Goal: Check status: Check status

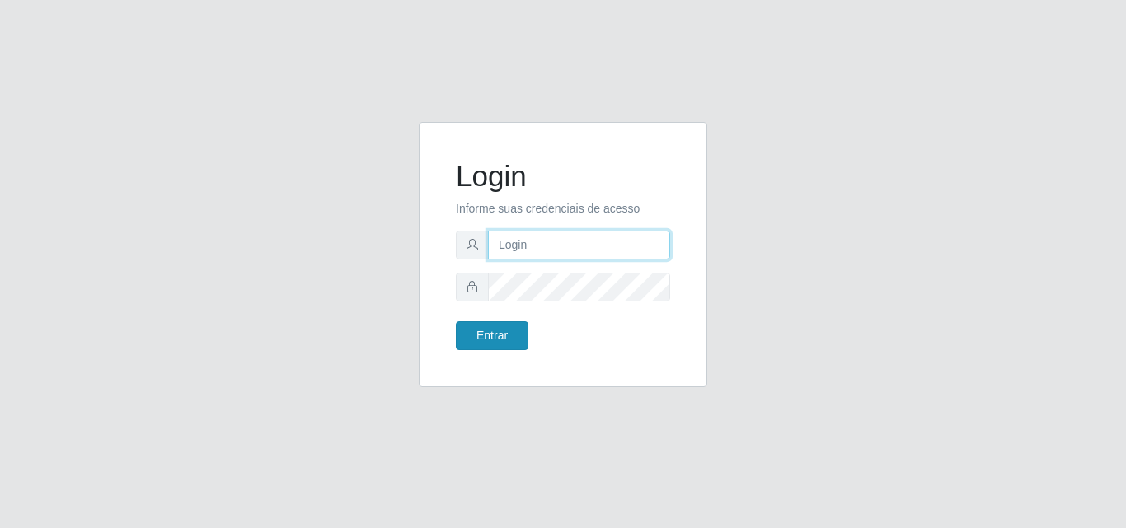
type input "[EMAIL_ADDRESS][DOMAIN_NAME]"
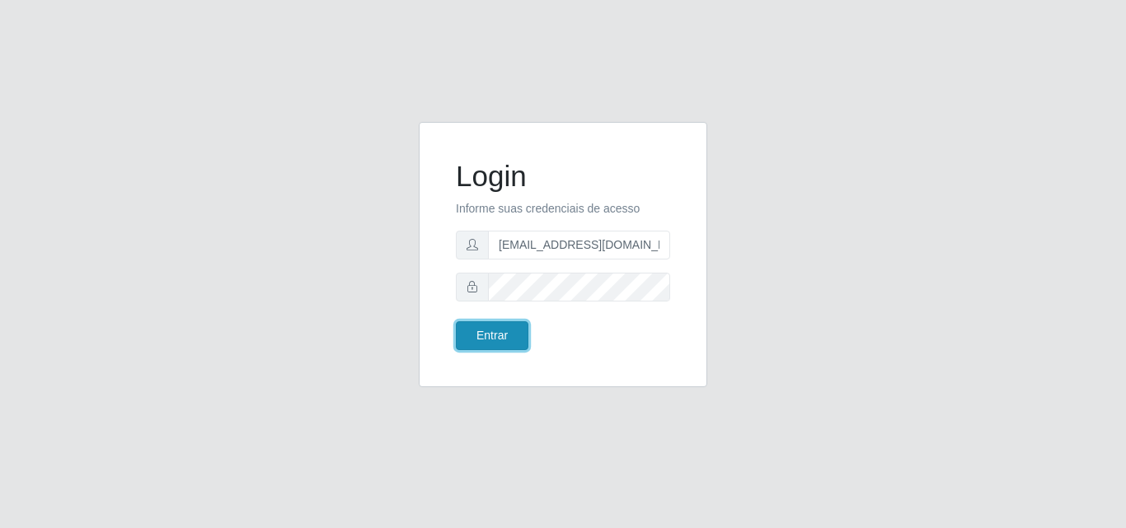
click at [500, 344] on button "Entrar" at bounding box center [492, 336] width 73 height 29
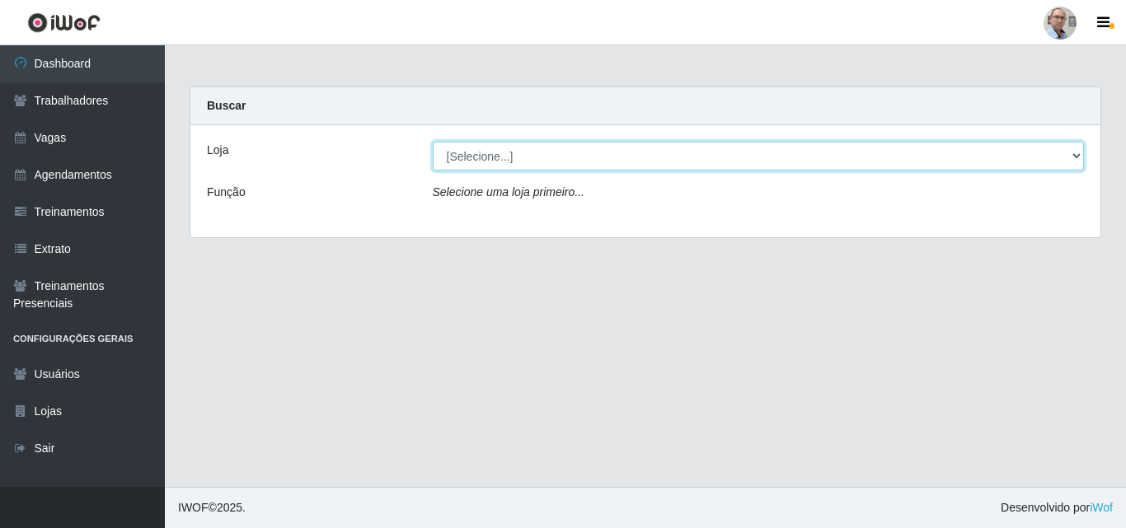
click at [963, 166] on select "[Selecione...] Mar Vermelho - Loja 04" at bounding box center [759, 156] width 652 height 29
select select "251"
click at [433, 142] on select "[Selecione...] Mar Vermelho - Loja 04" at bounding box center [759, 156] width 652 height 29
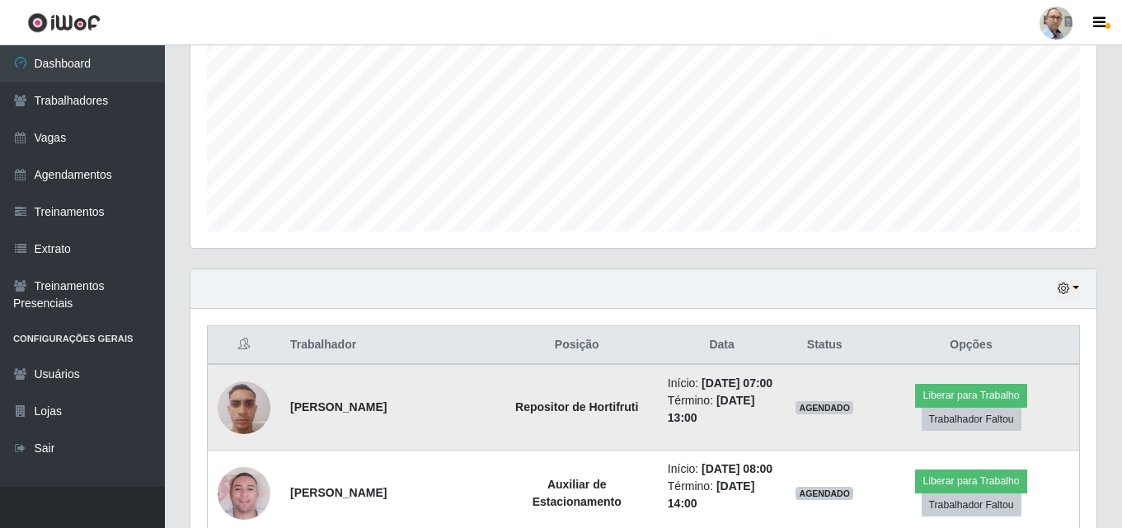
scroll to position [495, 0]
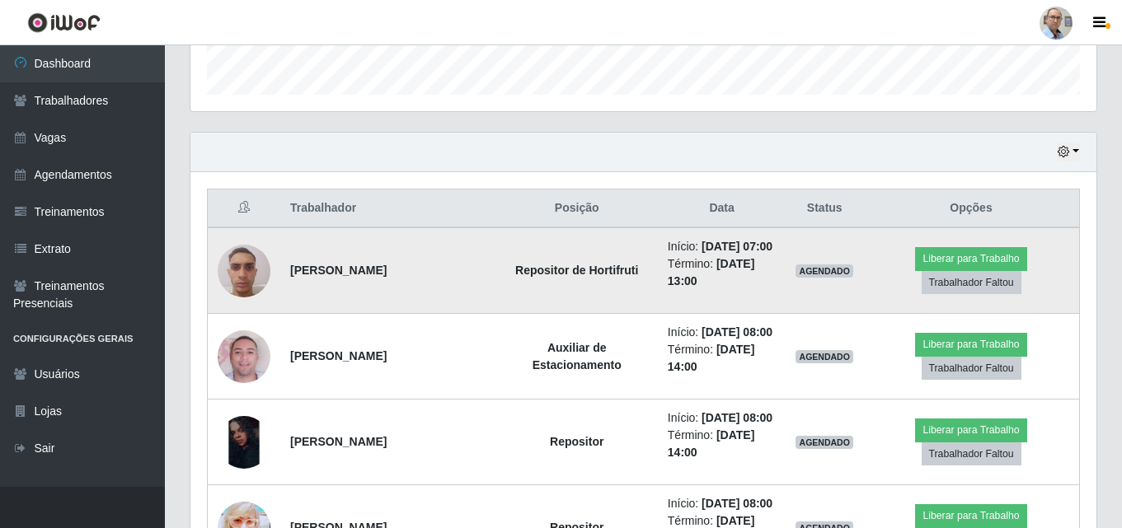
click at [243, 281] on img at bounding box center [244, 271] width 53 height 70
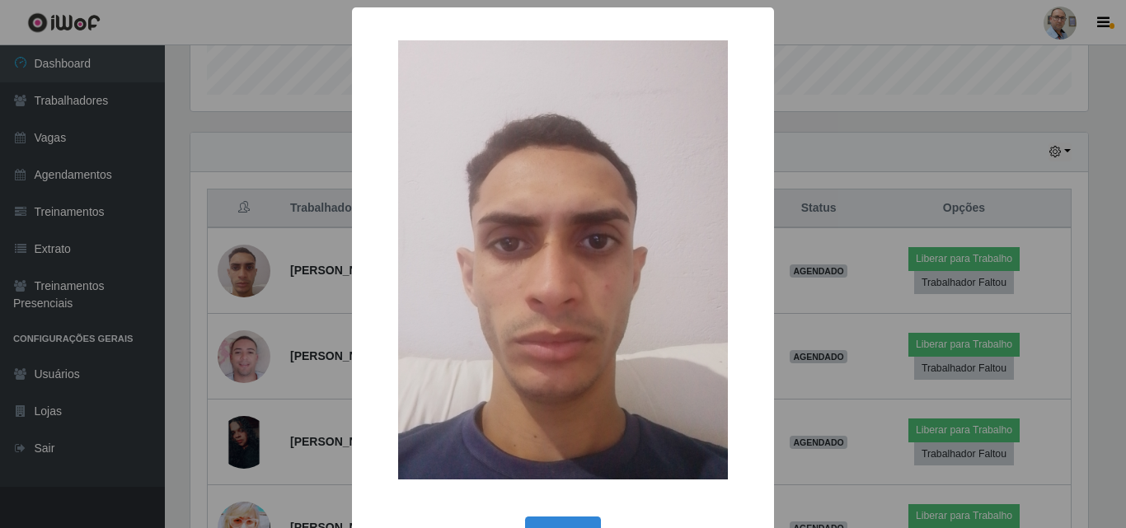
click at [243, 281] on div "× OK Cancel" at bounding box center [563, 264] width 1126 height 528
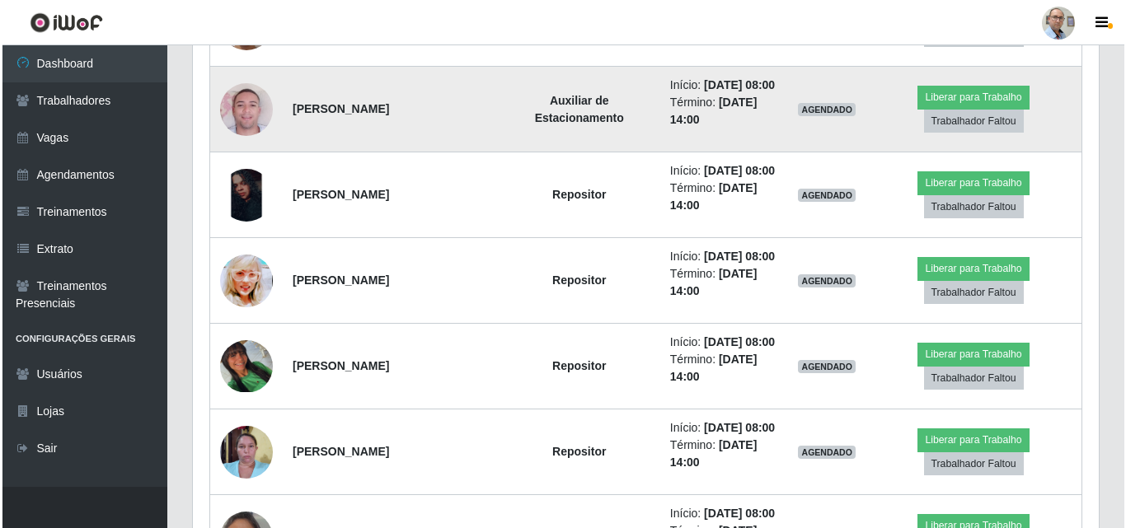
scroll to position [824, 0]
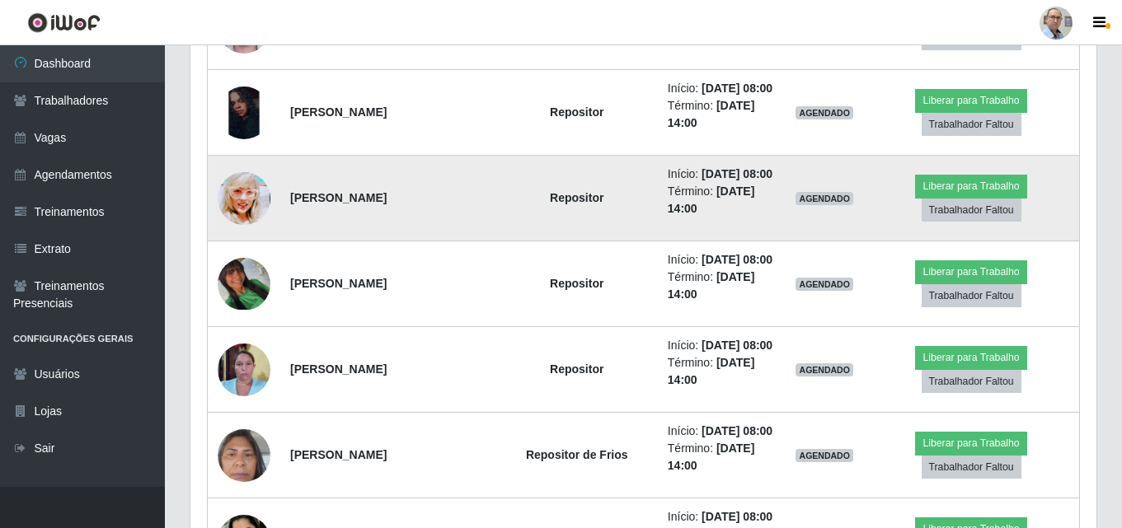
click at [238, 235] on img at bounding box center [244, 198] width 53 height 74
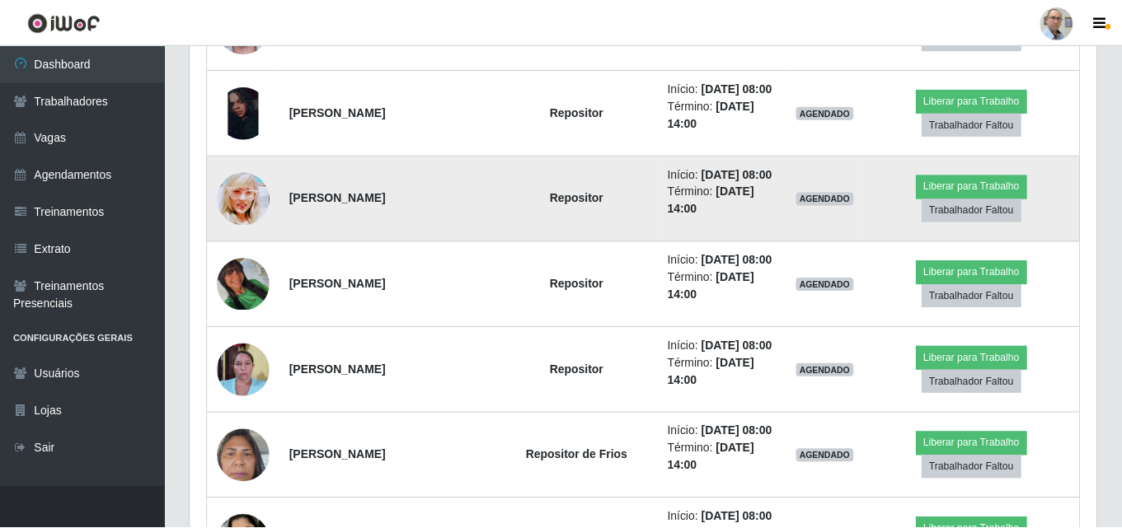
scroll to position [342, 898]
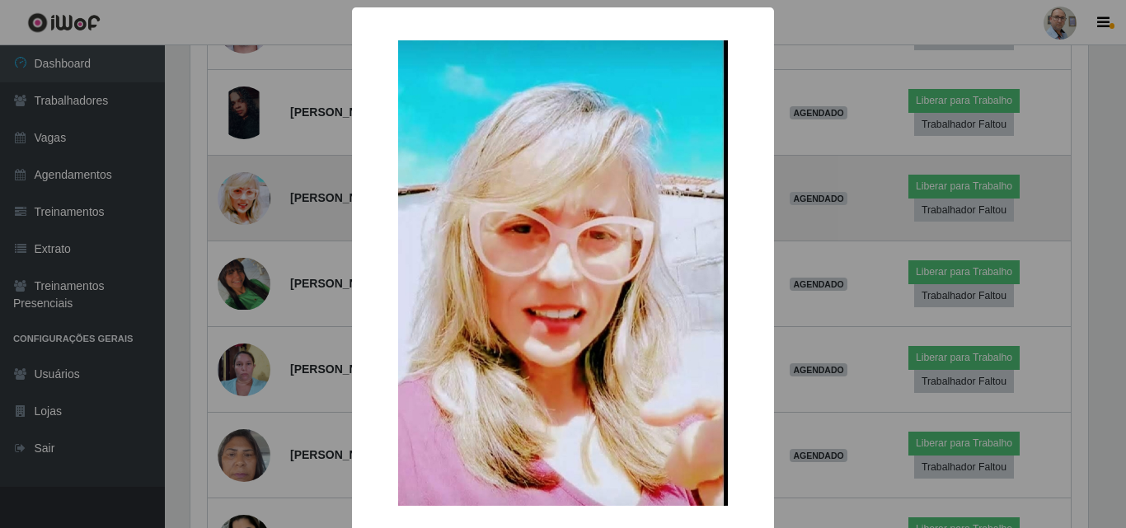
click at [238, 263] on div "× OK Cancel" at bounding box center [563, 264] width 1126 height 528
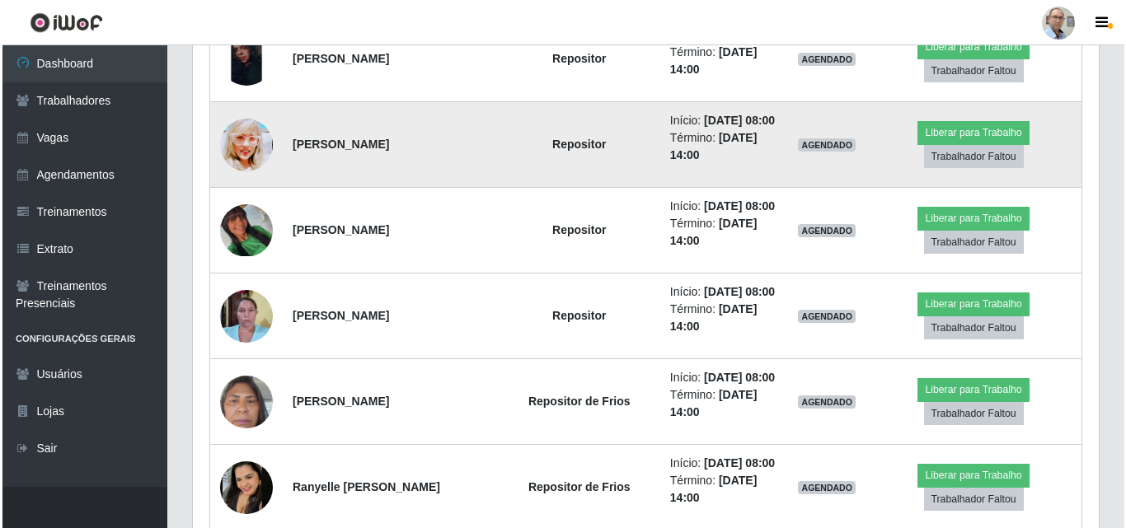
scroll to position [907, 0]
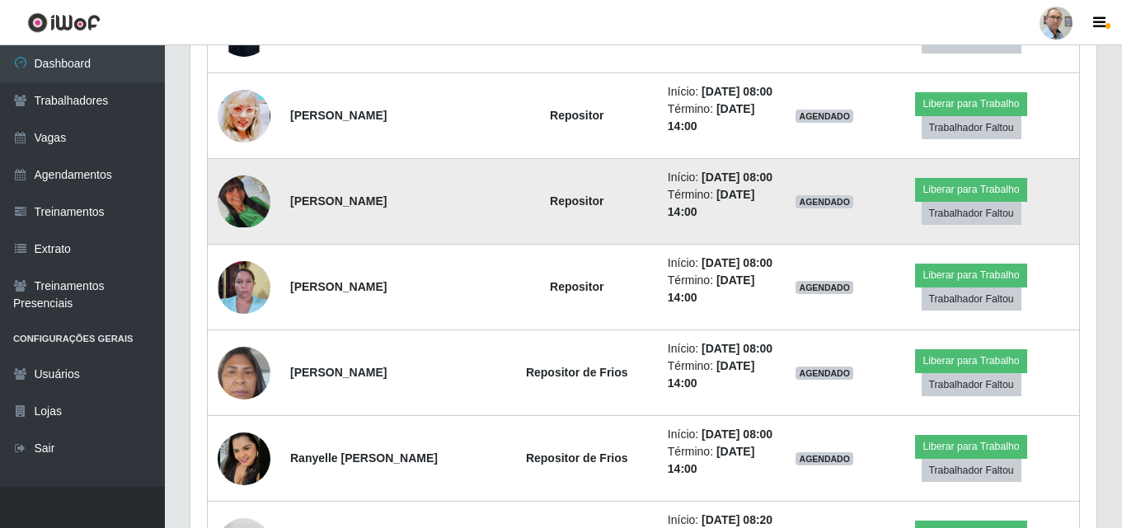
click at [236, 228] on img at bounding box center [244, 202] width 53 height 53
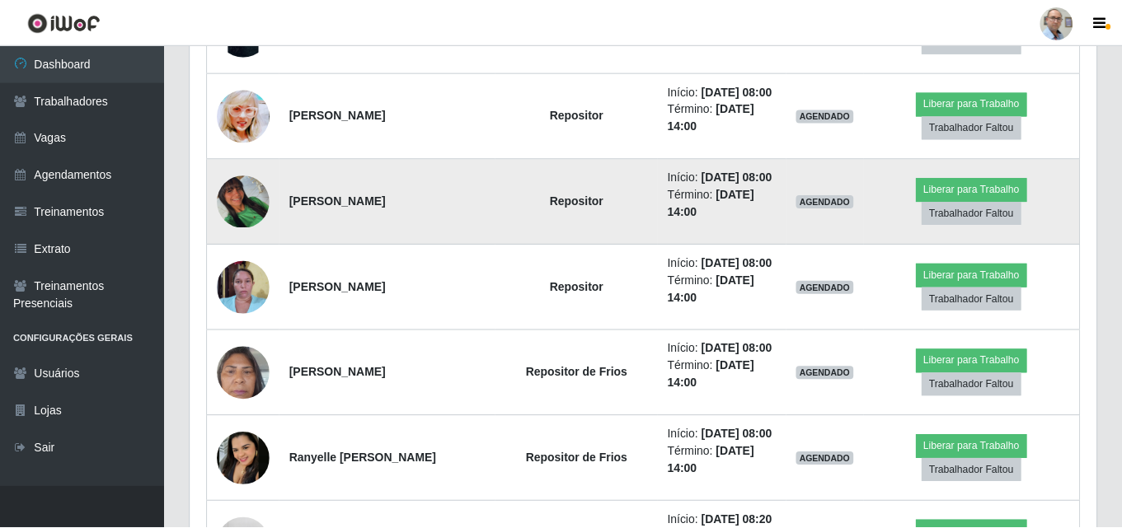
scroll to position [342, 898]
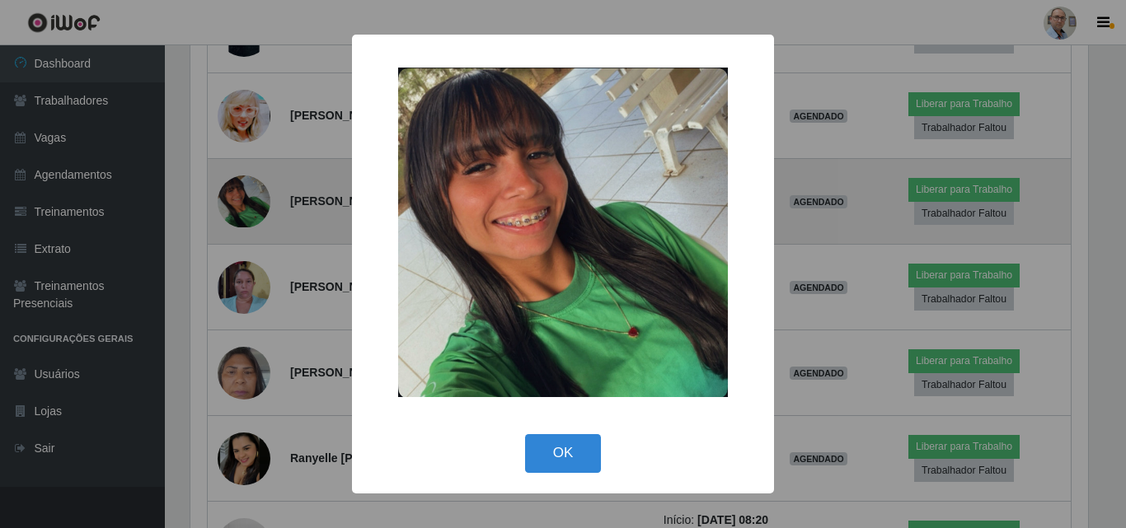
click at [236, 277] on div "× OK Cancel" at bounding box center [563, 264] width 1126 height 528
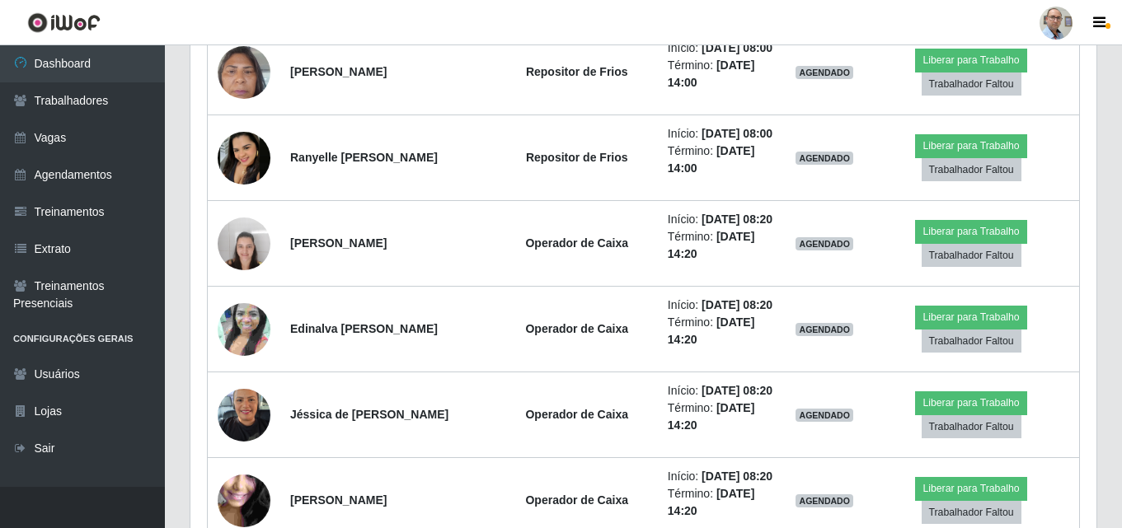
scroll to position [1237, 0]
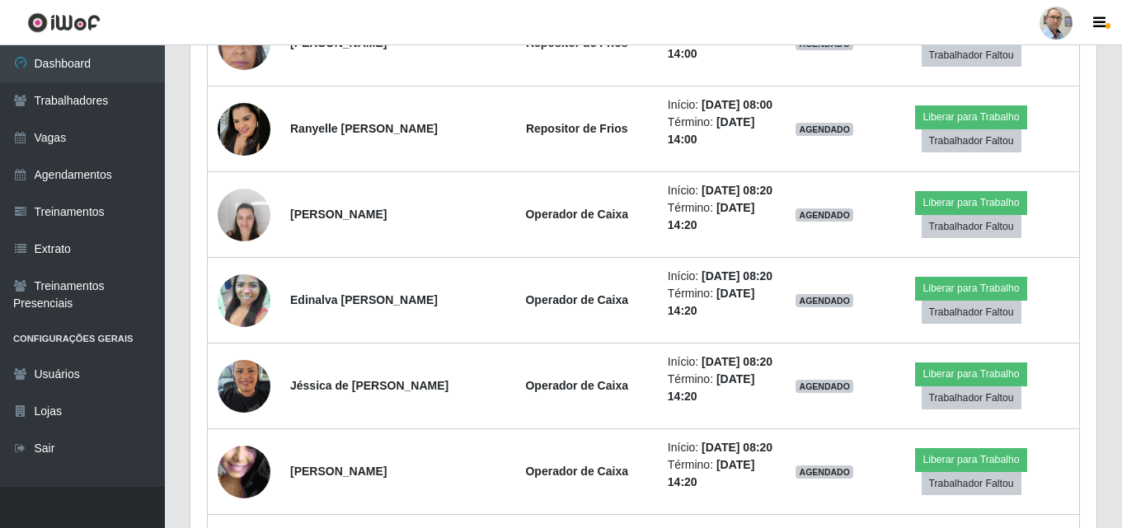
click at [236, 156] on img at bounding box center [244, 129] width 53 height 53
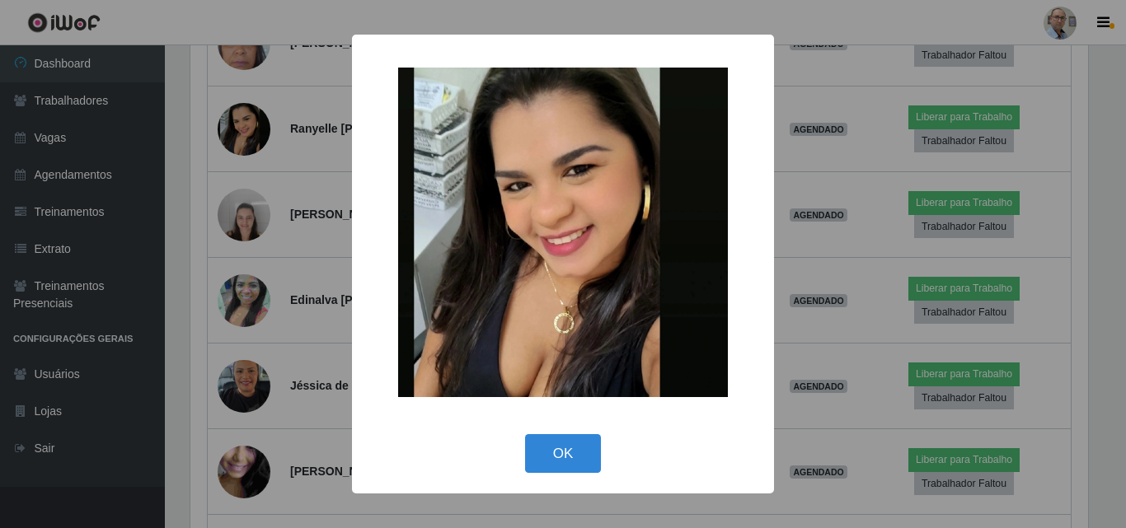
click at [236, 277] on div "× OK Cancel" at bounding box center [563, 264] width 1126 height 528
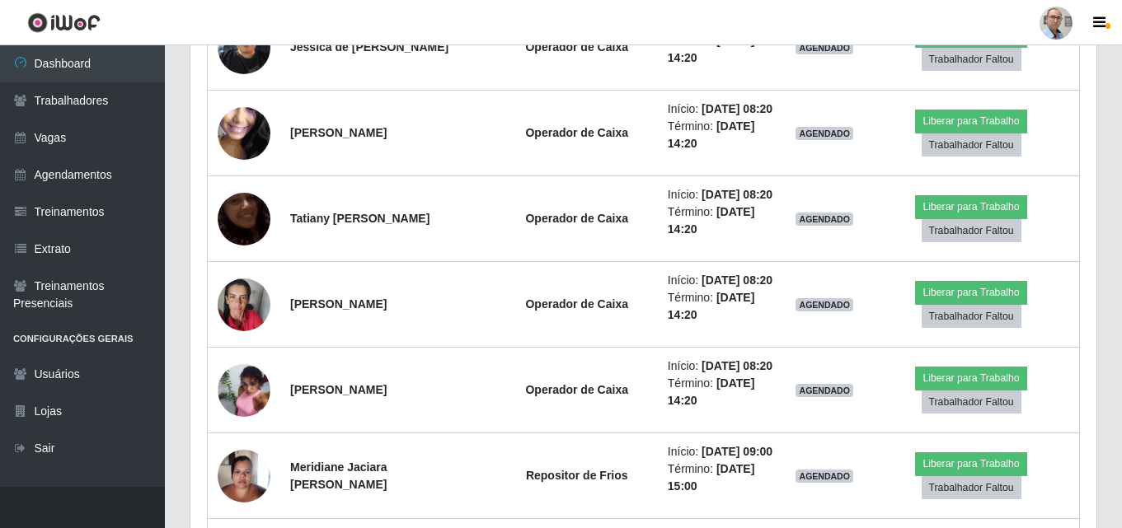
scroll to position [1731, 0]
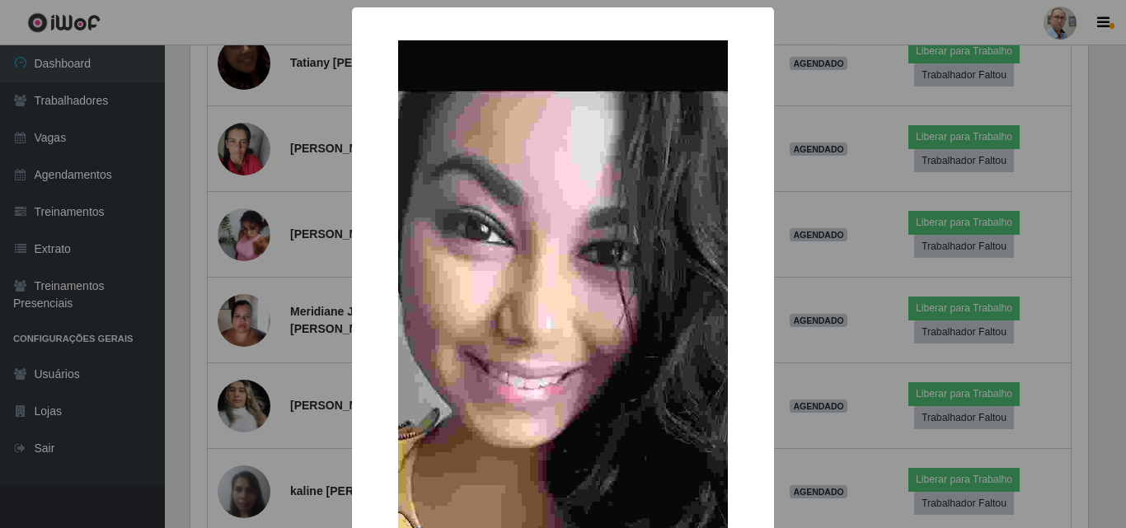
click at [250, 198] on div "× OK Cancel" at bounding box center [563, 264] width 1126 height 528
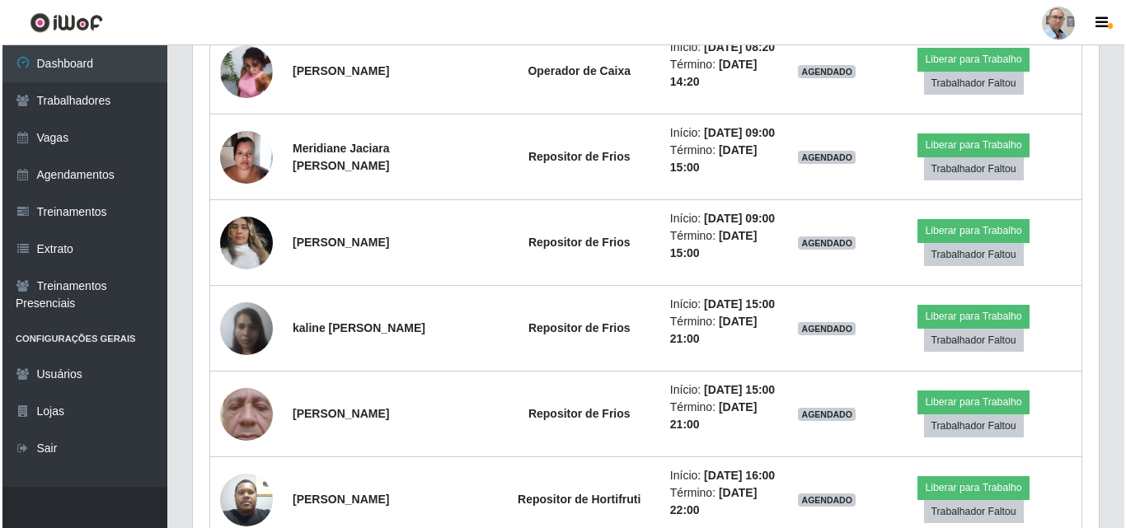
scroll to position [1896, 0]
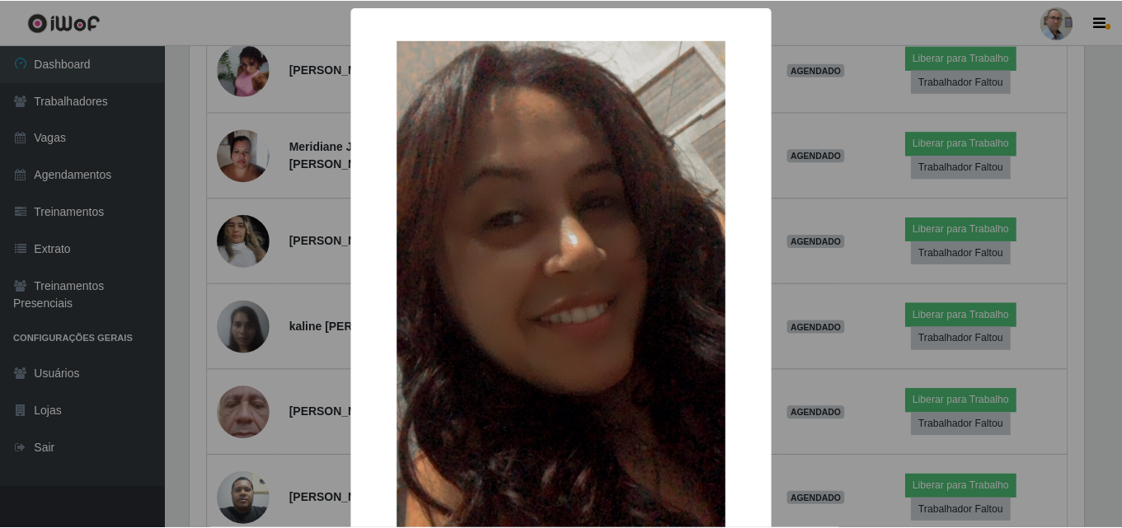
scroll to position [0, 0]
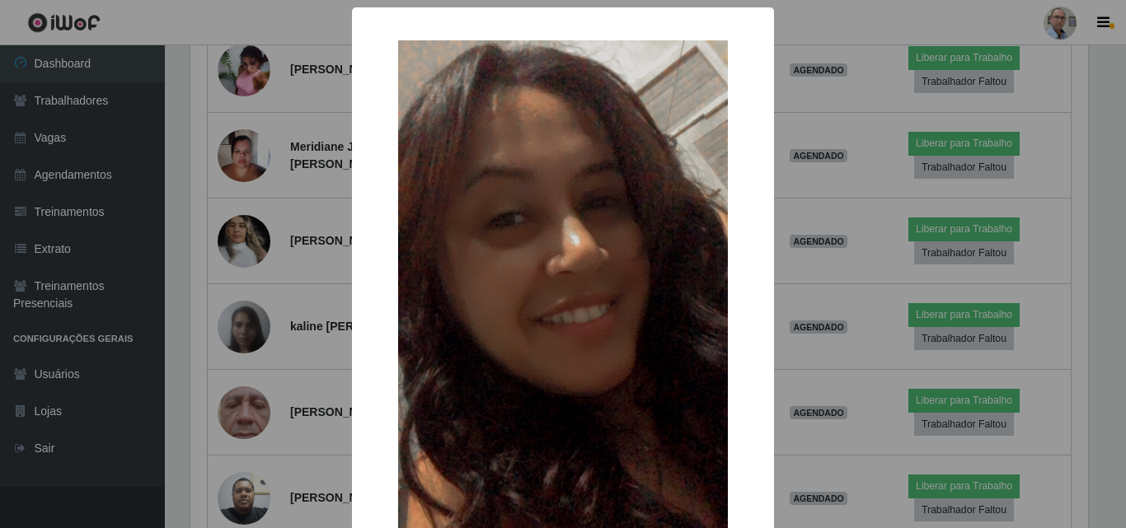
click at [257, 115] on div "× OK Cancel" at bounding box center [563, 264] width 1126 height 528
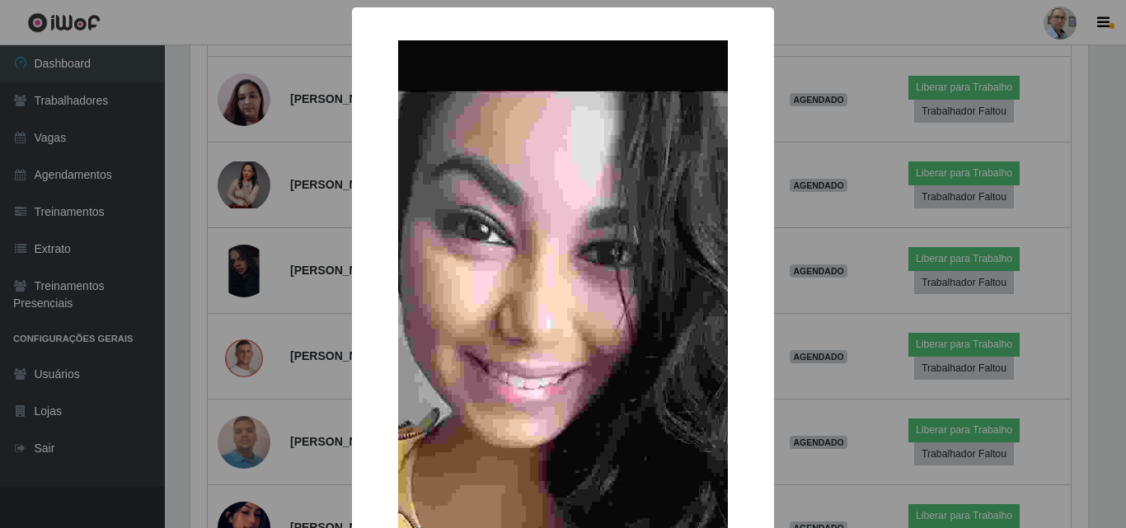
click at [254, 300] on div "× OK Cancel" at bounding box center [563, 264] width 1126 height 528
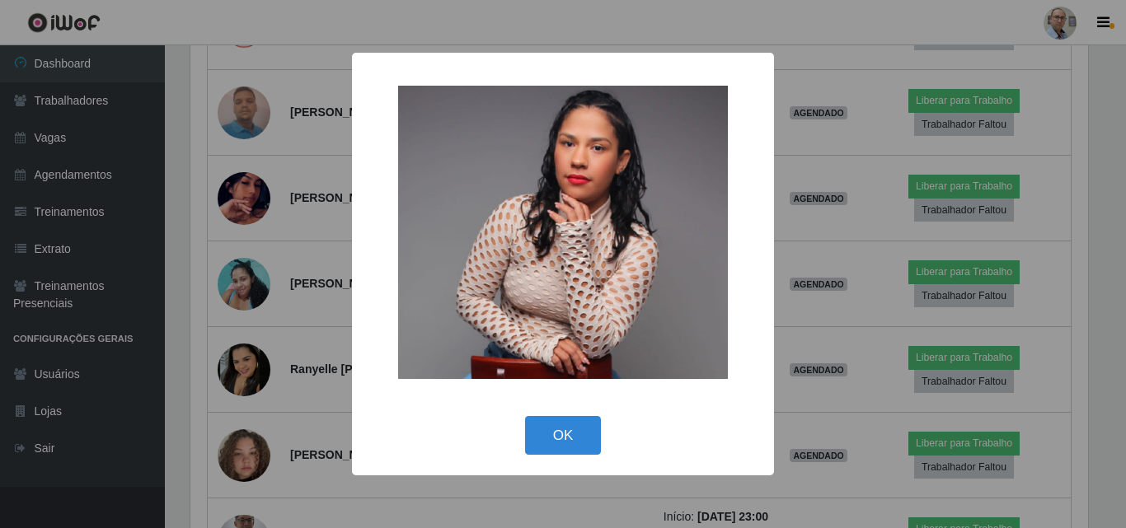
click at [247, 268] on div "× OK Cancel" at bounding box center [563, 264] width 1126 height 528
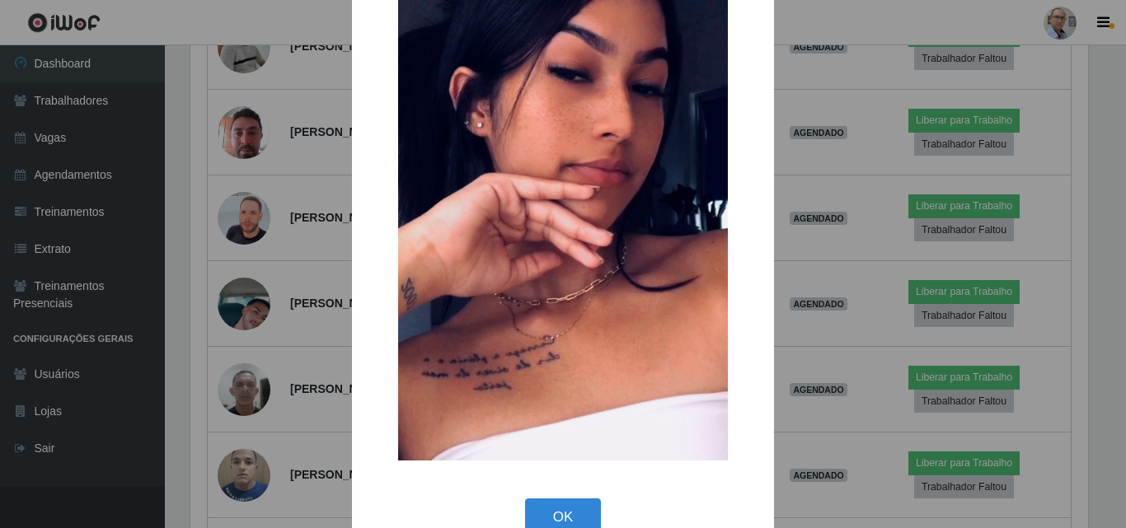
click at [242, 204] on div "× OK Cancel" at bounding box center [563, 264] width 1126 height 528
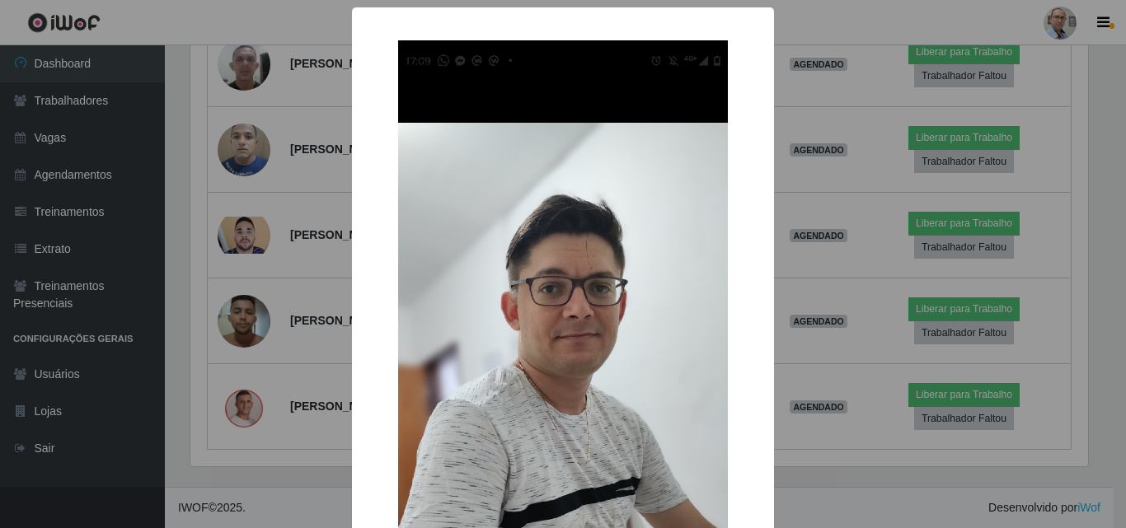
click at [242, 204] on div "× OK Cancel" at bounding box center [563, 264] width 1126 height 528
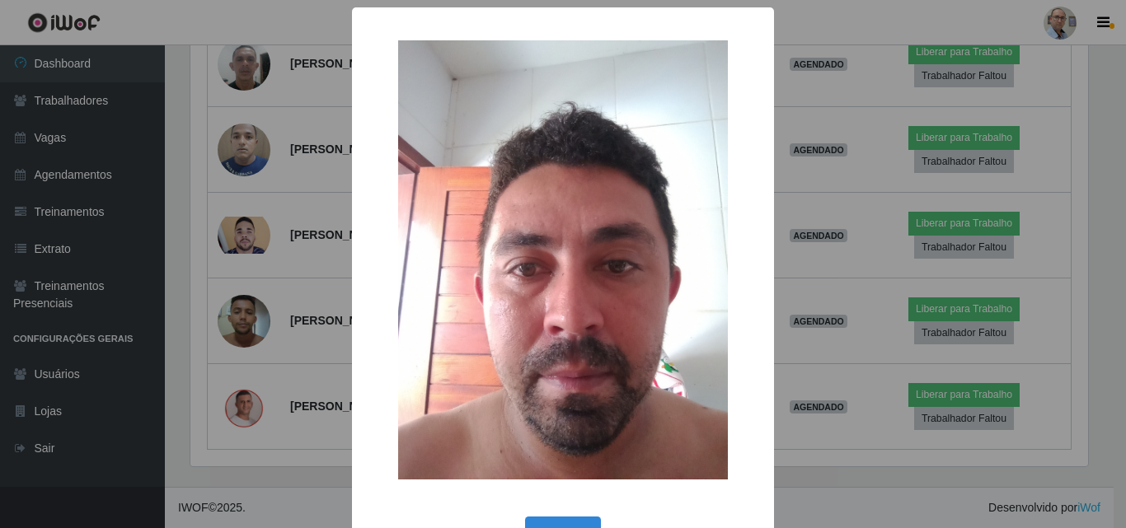
click at [237, 304] on div "× OK Cancel" at bounding box center [563, 264] width 1126 height 528
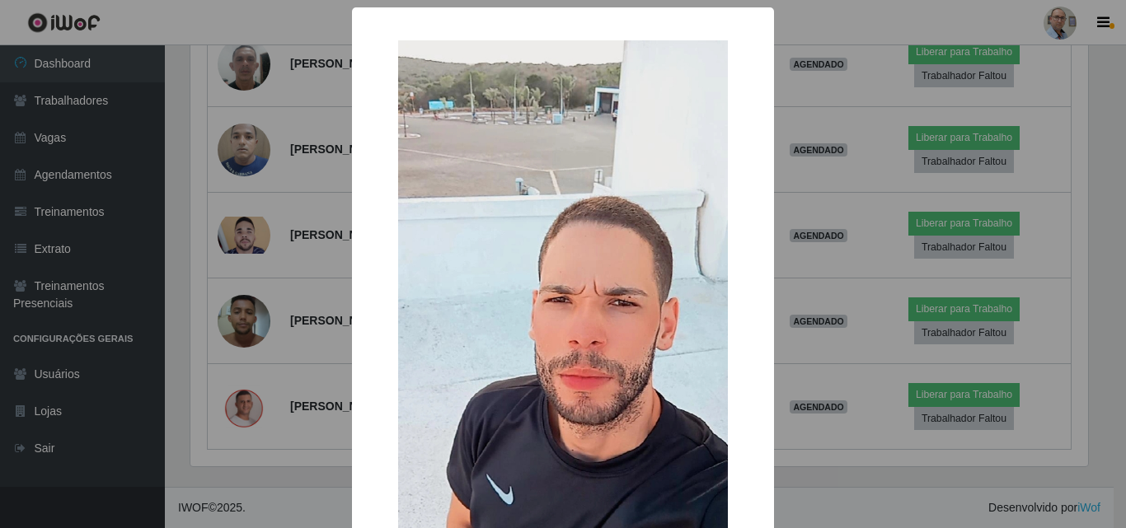
click at [237, 260] on div "× OK Cancel" at bounding box center [563, 264] width 1126 height 528
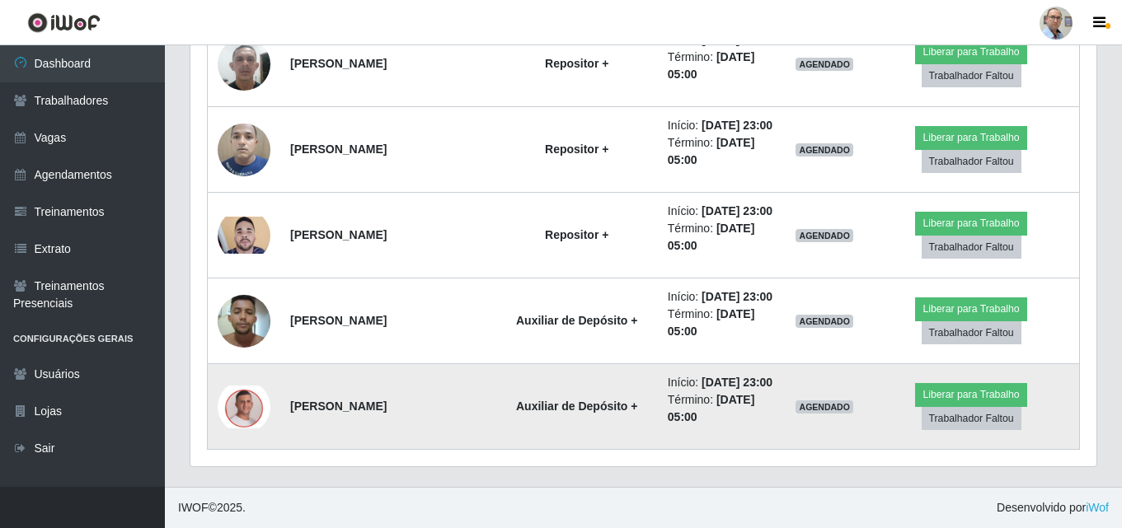
click at [256, 386] on img at bounding box center [244, 407] width 53 height 43
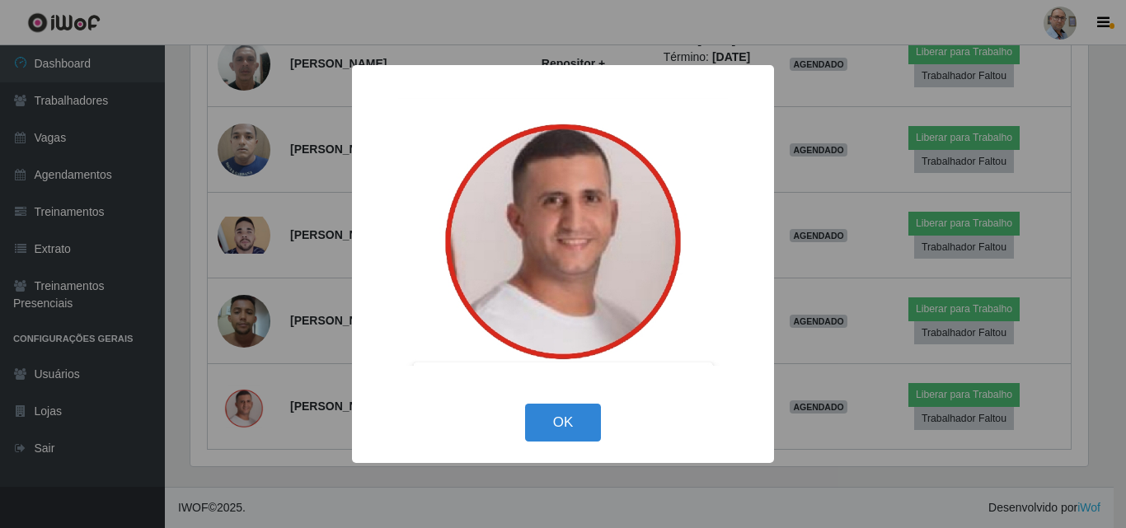
click at [277, 350] on div "× OK Cancel" at bounding box center [563, 264] width 1126 height 528
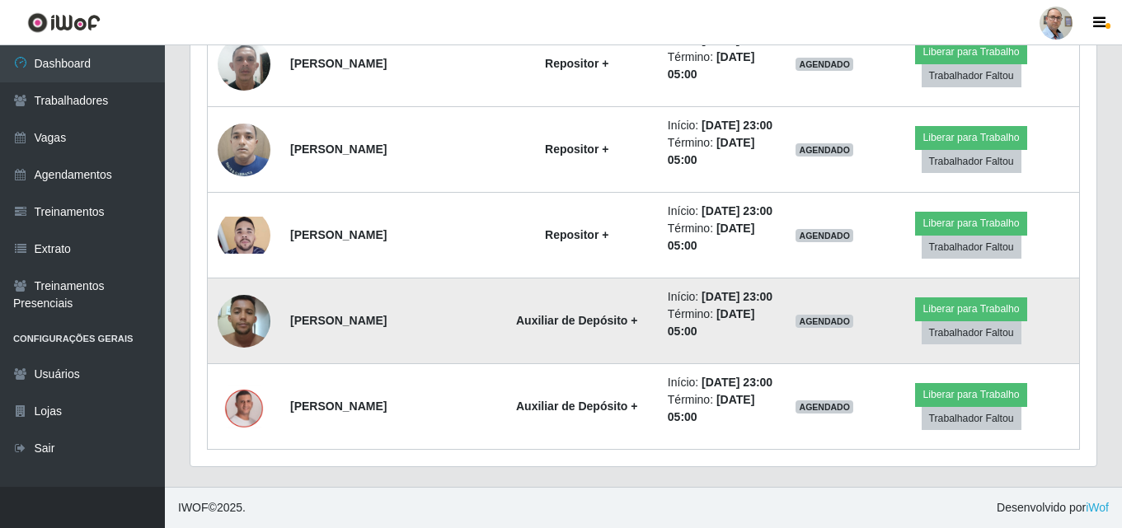
click at [253, 299] on img at bounding box center [244, 321] width 53 height 70
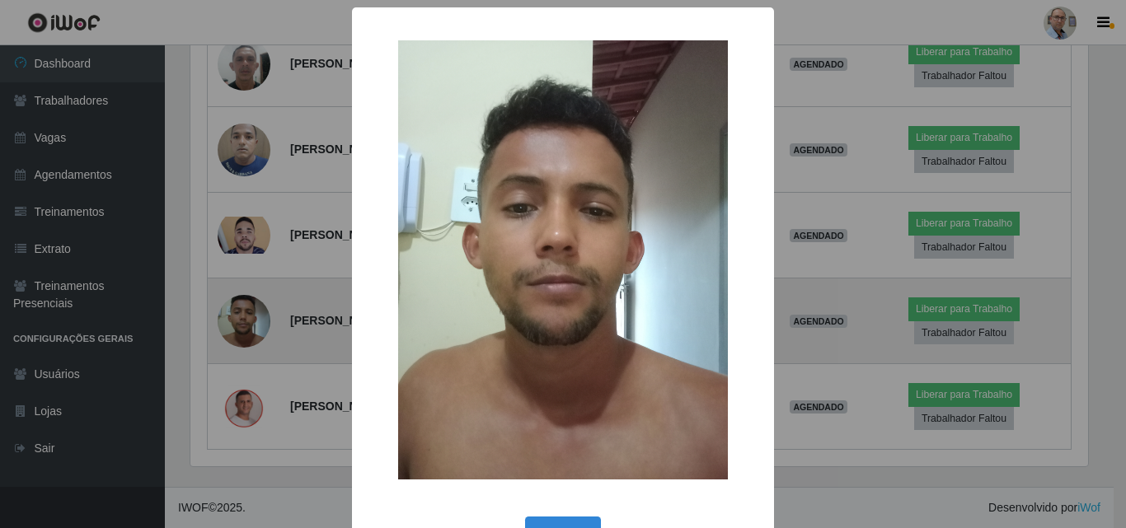
click at [253, 299] on div "× OK Cancel" at bounding box center [563, 264] width 1126 height 528
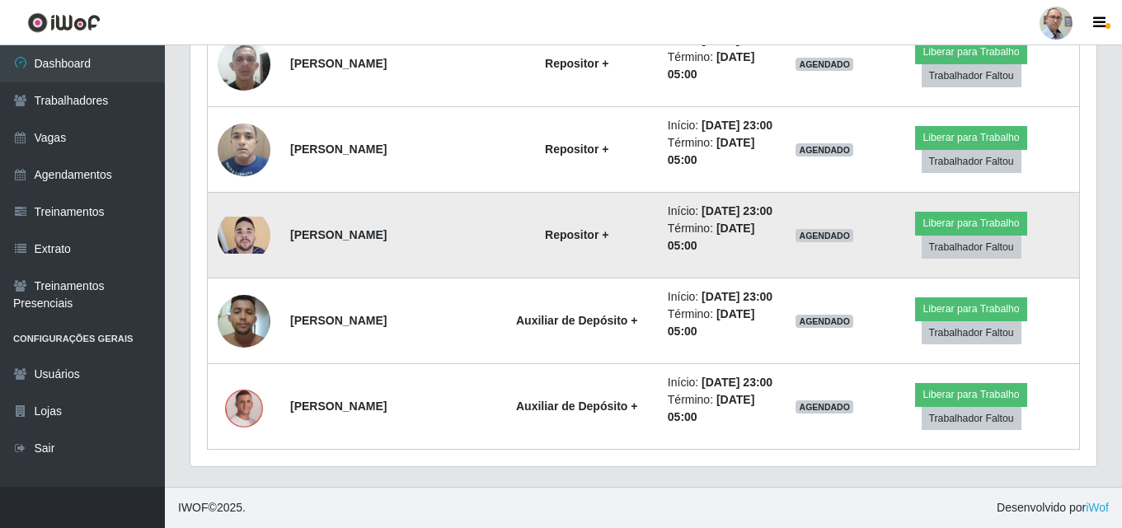
scroll to position [4498, 0]
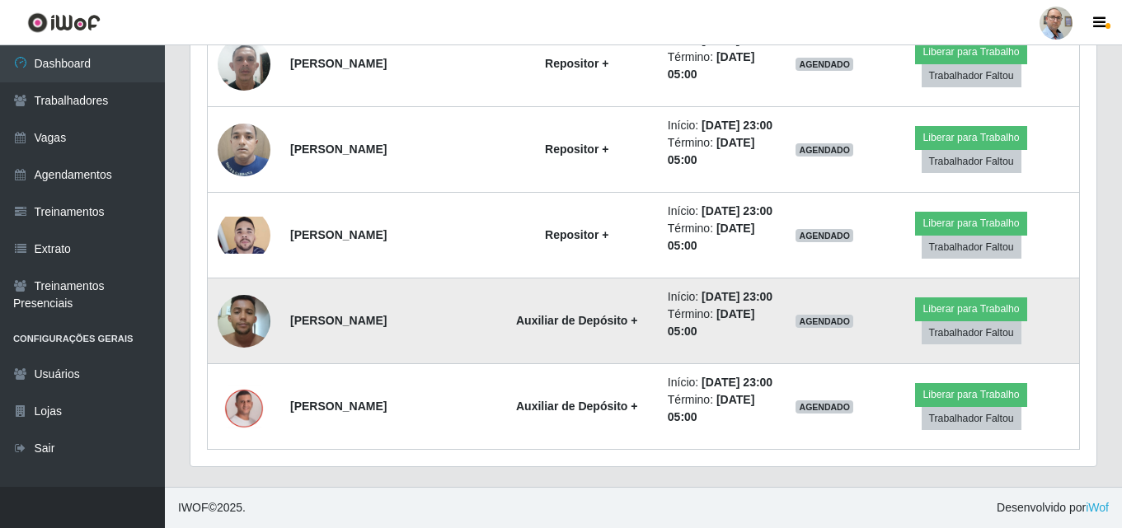
click at [242, 294] on img at bounding box center [244, 321] width 53 height 70
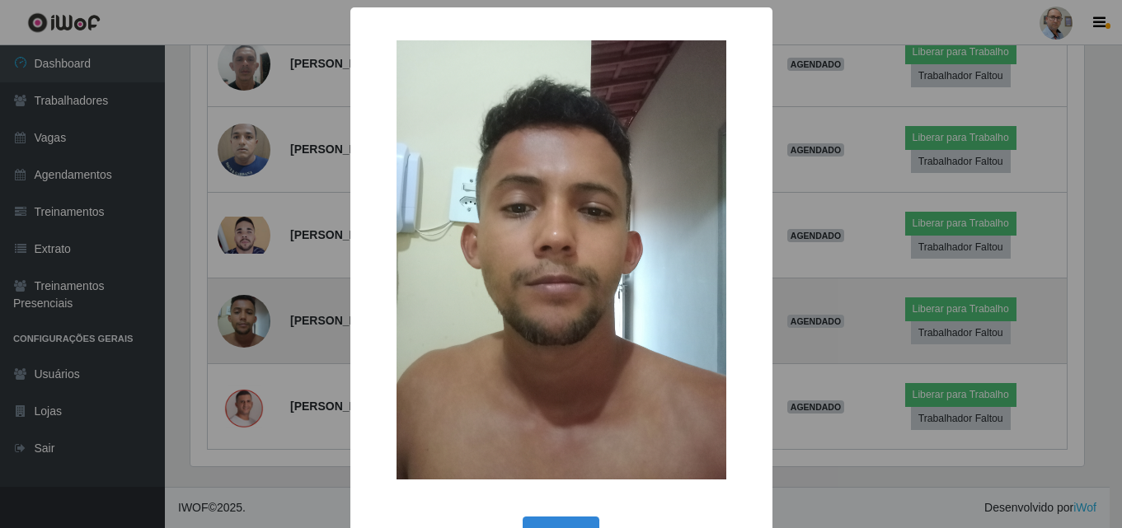
scroll to position [342, 898]
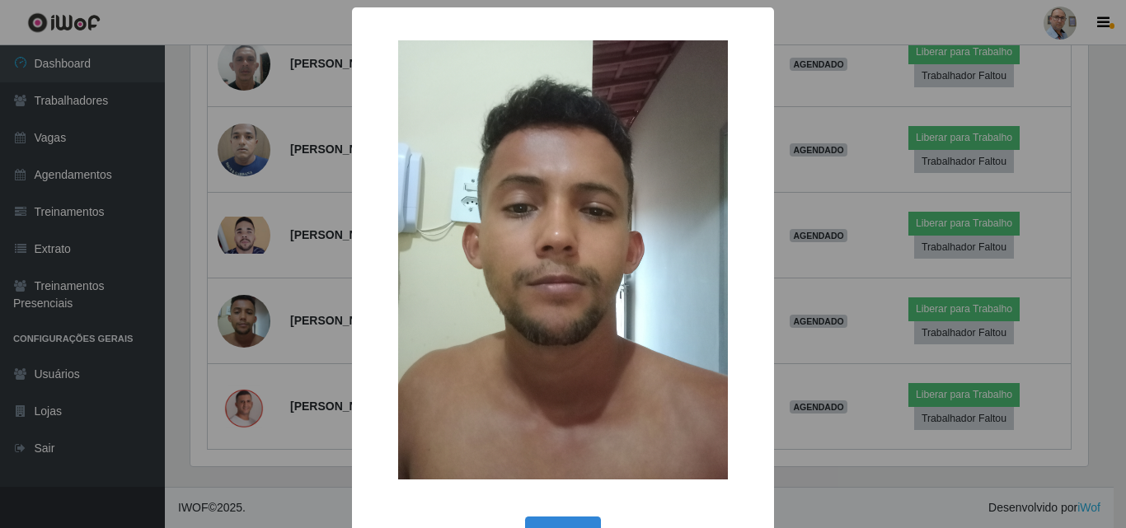
click at [246, 300] on div "× OK Cancel" at bounding box center [563, 264] width 1126 height 528
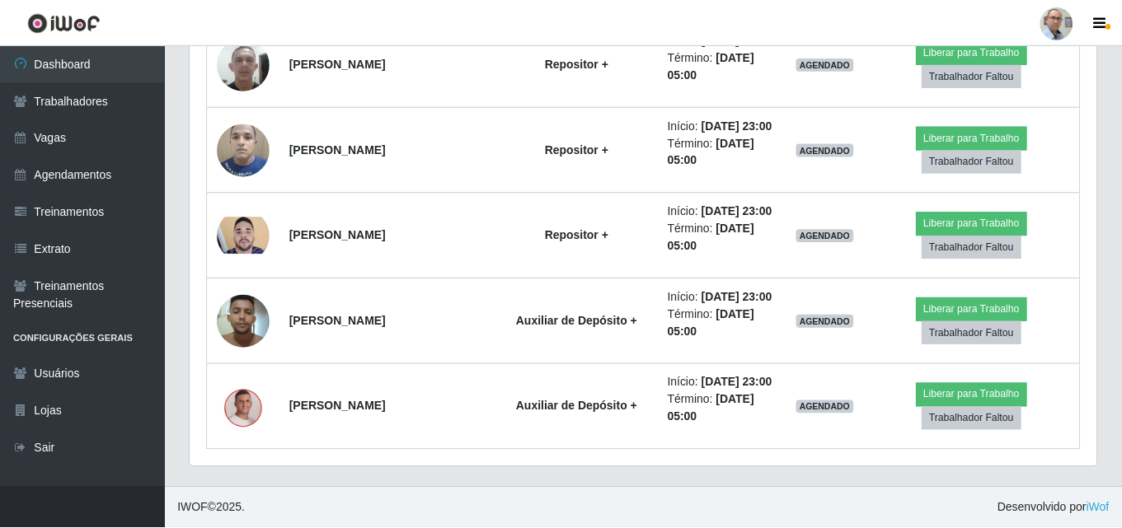
scroll to position [342, 906]
